Goal: Navigation & Orientation: Find specific page/section

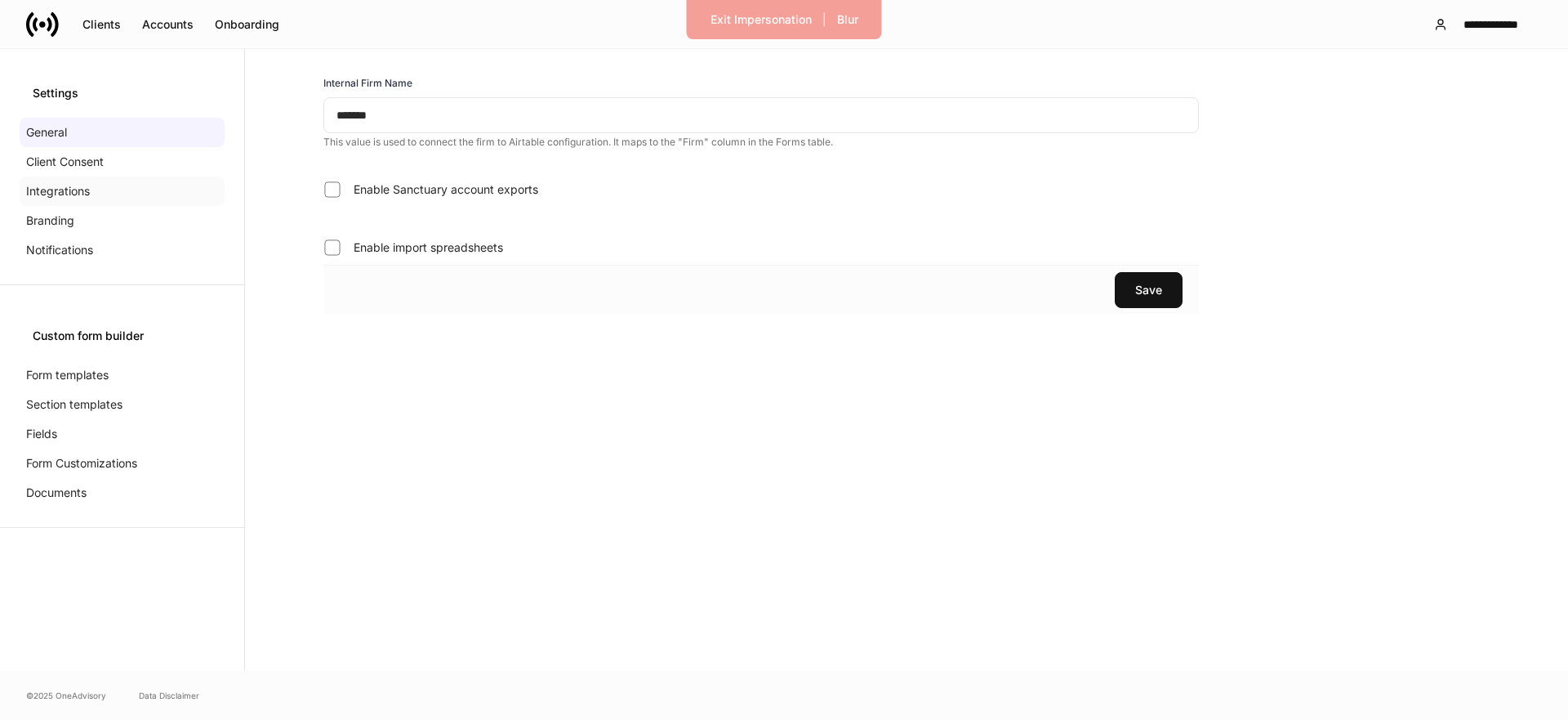
click at [115, 181] on div "Integrations" at bounding box center [122, 191] width 205 height 29
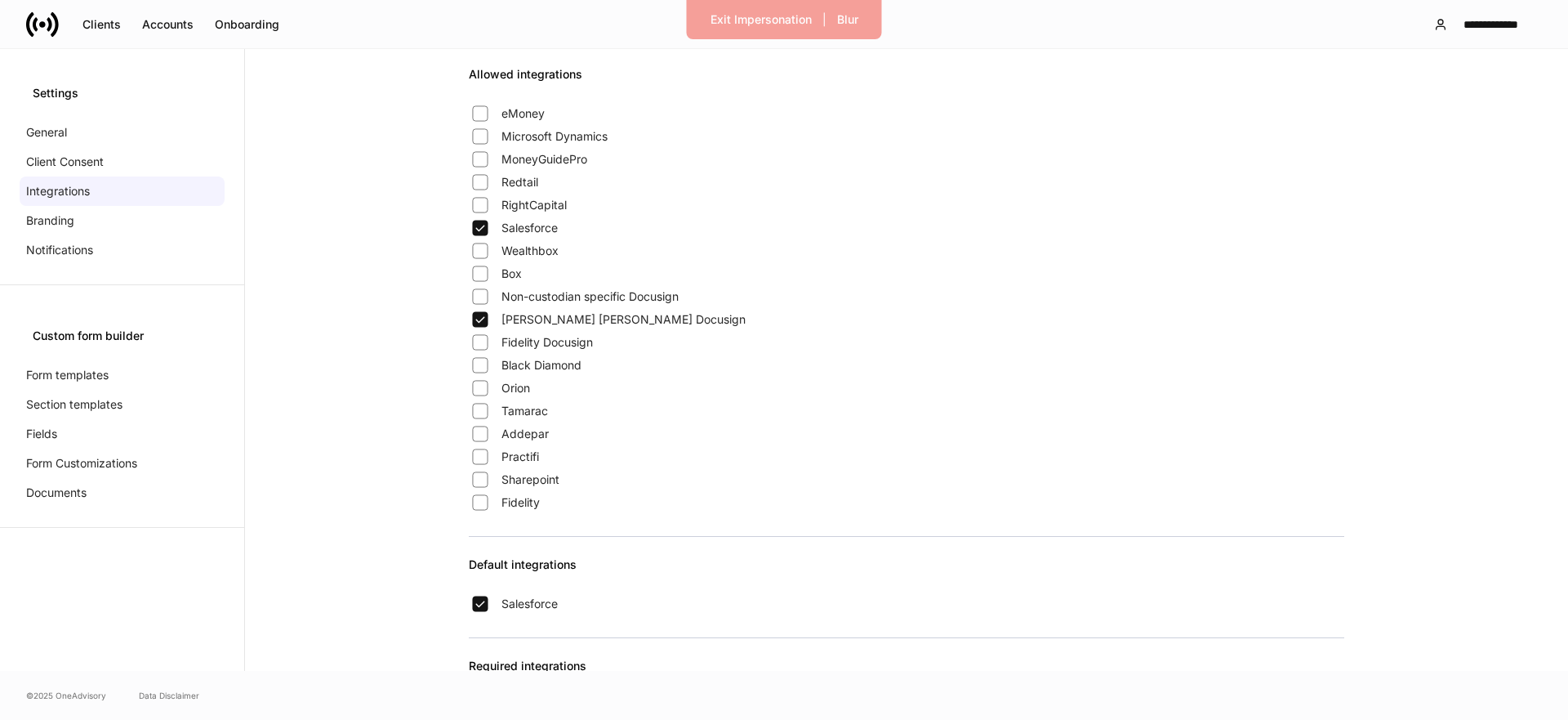
scroll to position [1329, 0]
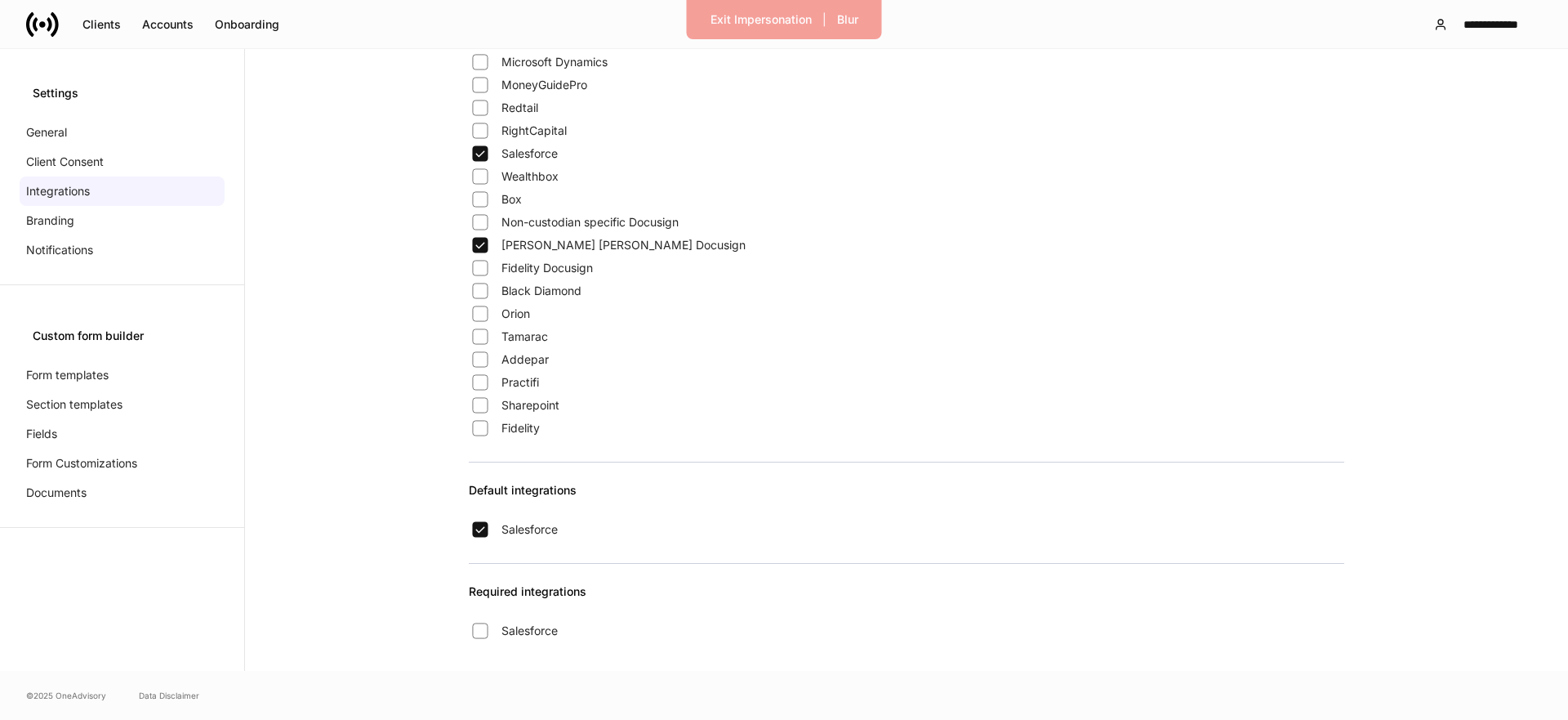
click at [48, 23] on icon at bounding box center [42, 24] width 33 height 33
